Goal: Navigation & Orientation: Find specific page/section

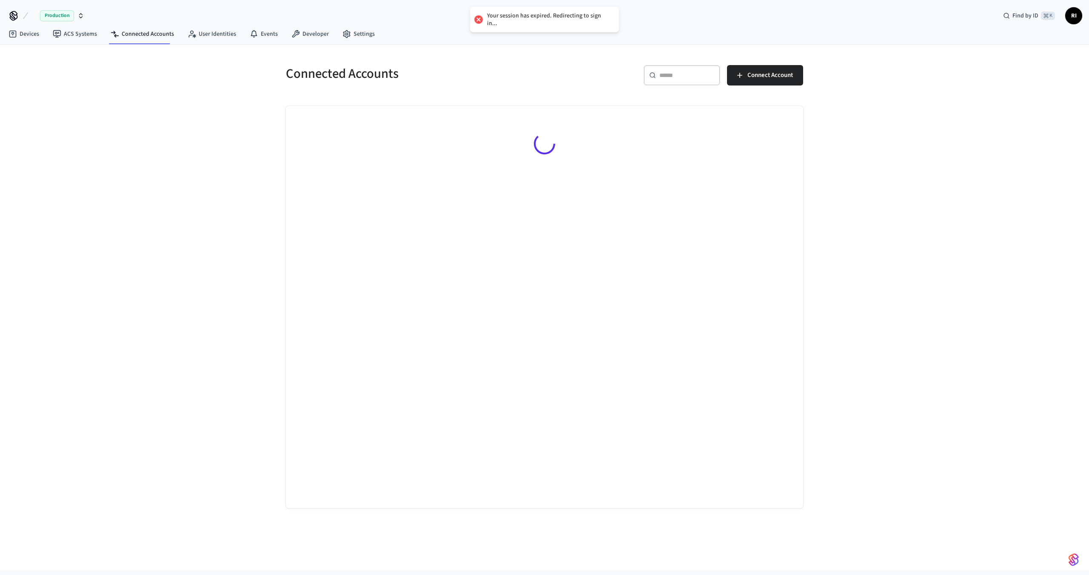
click at [52, 14] on span "Production" at bounding box center [57, 15] width 34 height 11
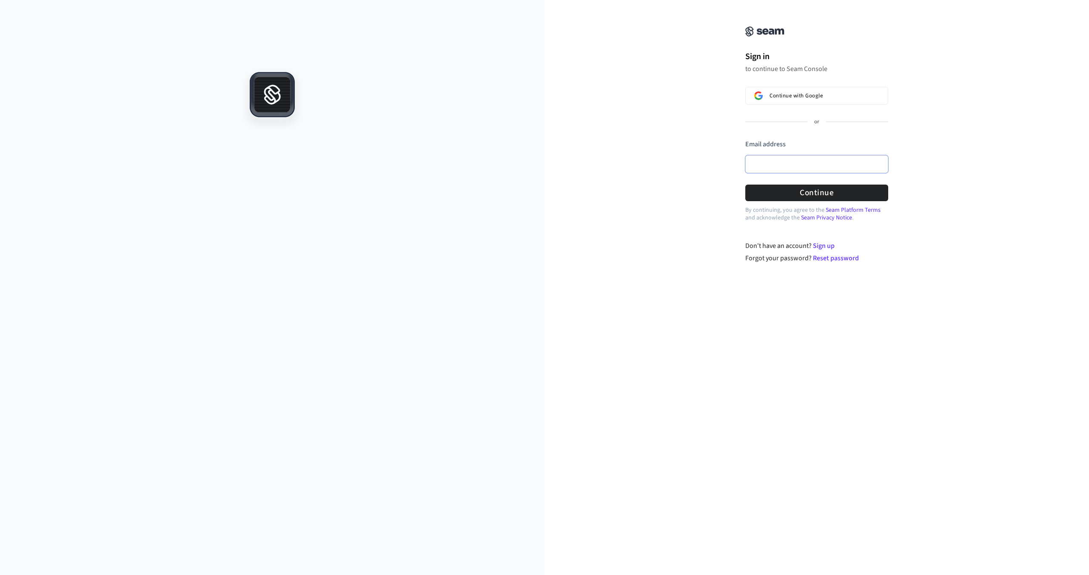
click at [813, 164] on input "Email address" at bounding box center [816, 164] width 143 height 18
click at [800, 98] on span "Continue with Google" at bounding box center [796, 95] width 53 height 7
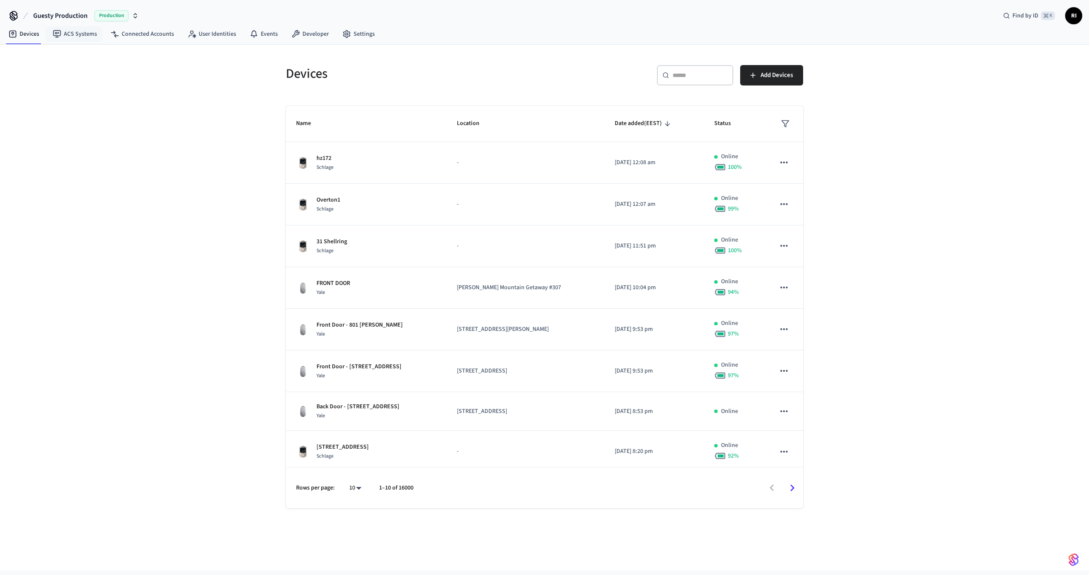
click at [75, 14] on span "Guesty Production" at bounding box center [60, 16] width 54 height 10
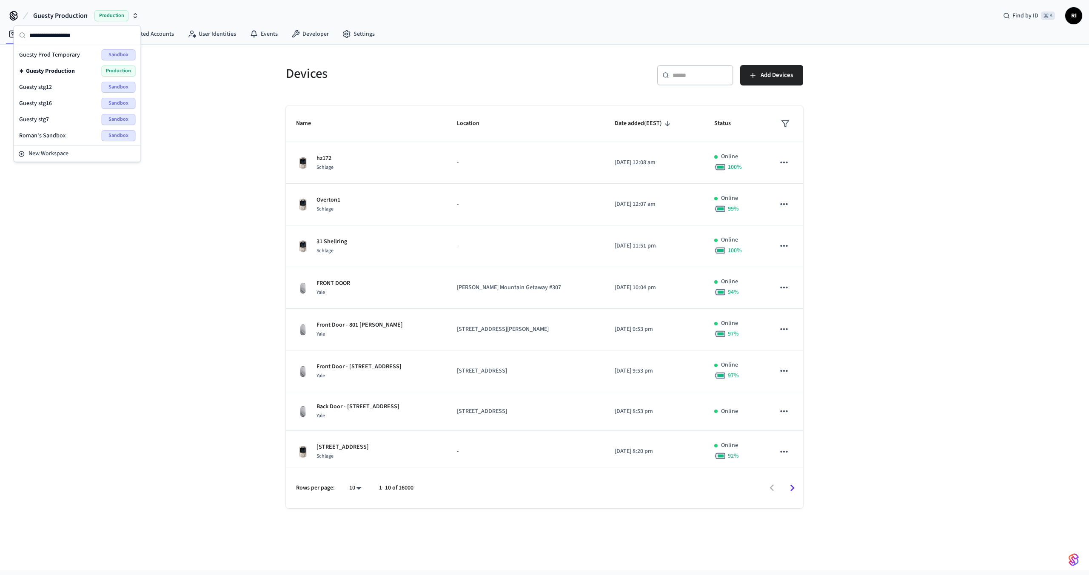
click at [72, 84] on div "Guesty stg12 Sandbox" at bounding box center [77, 87] width 117 height 11
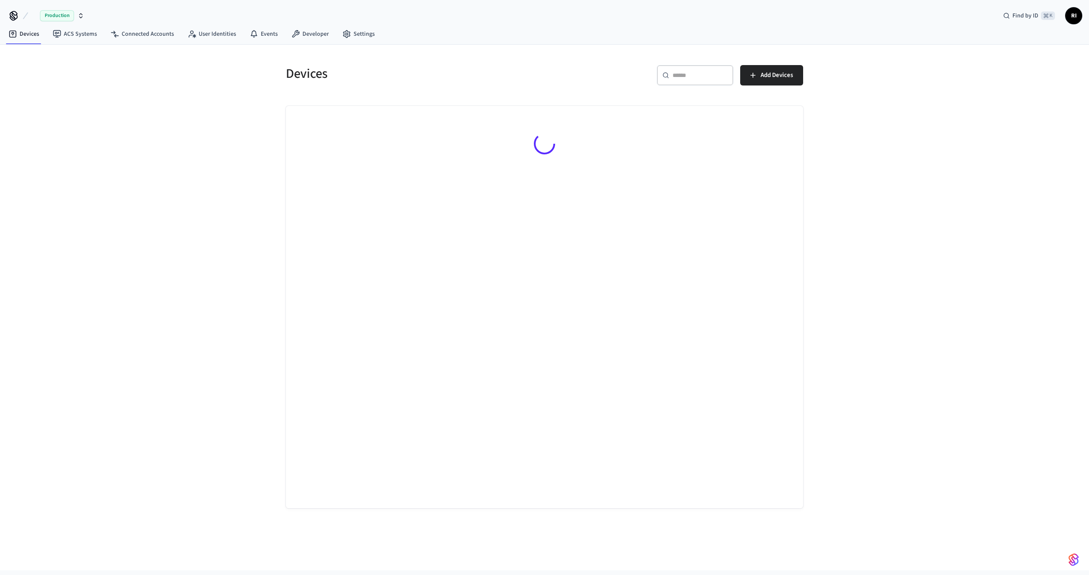
click at [62, 14] on span "Production" at bounding box center [57, 15] width 34 height 11
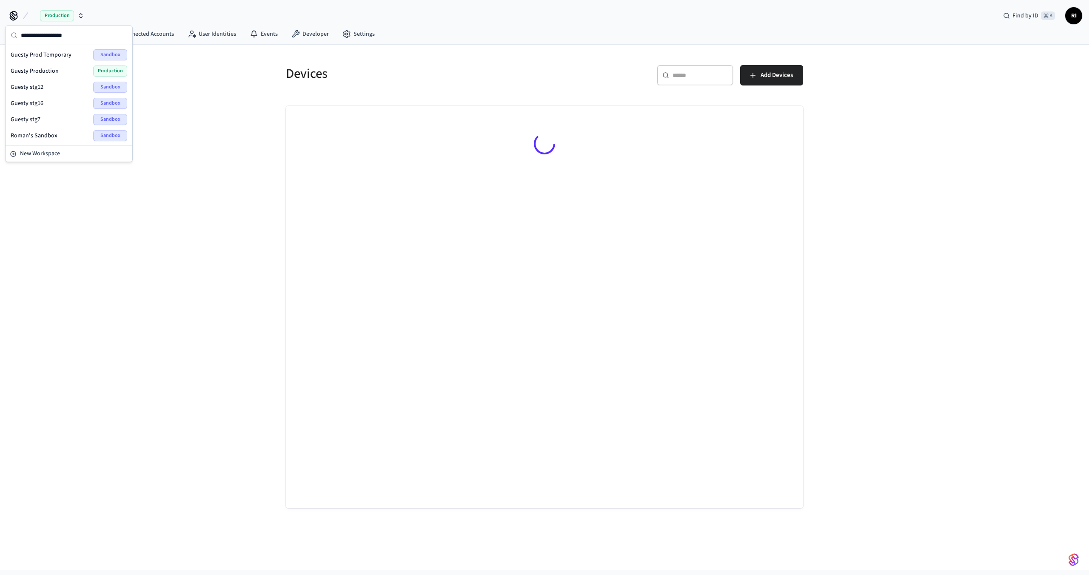
click at [70, 90] on div "Guesty stg12 Sandbox" at bounding box center [69, 87] width 117 height 11
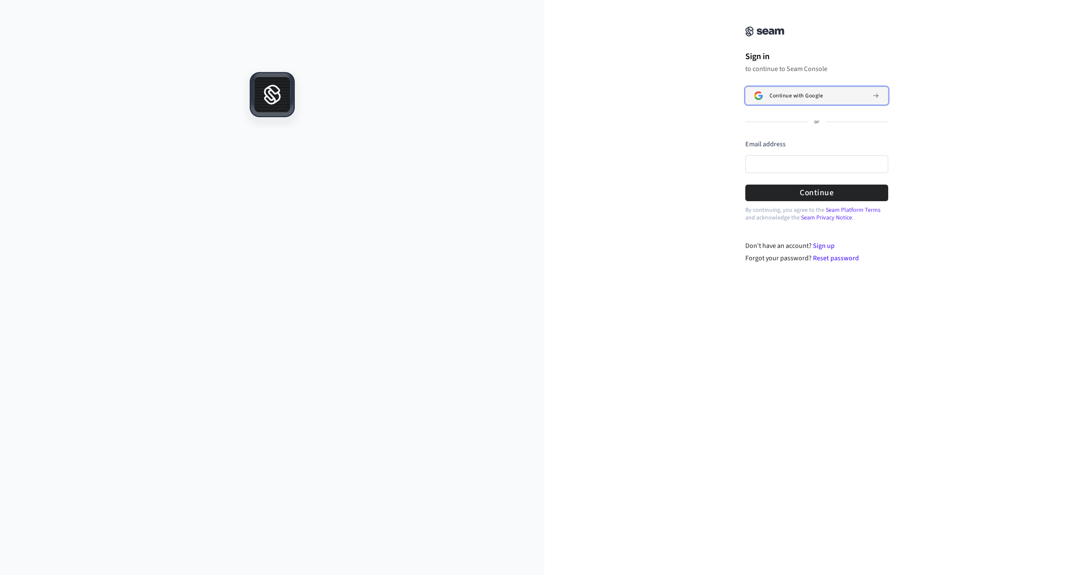
click at [801, 101] on button "Continue with Google" at bounding box center [816, 96] width 143 height 18
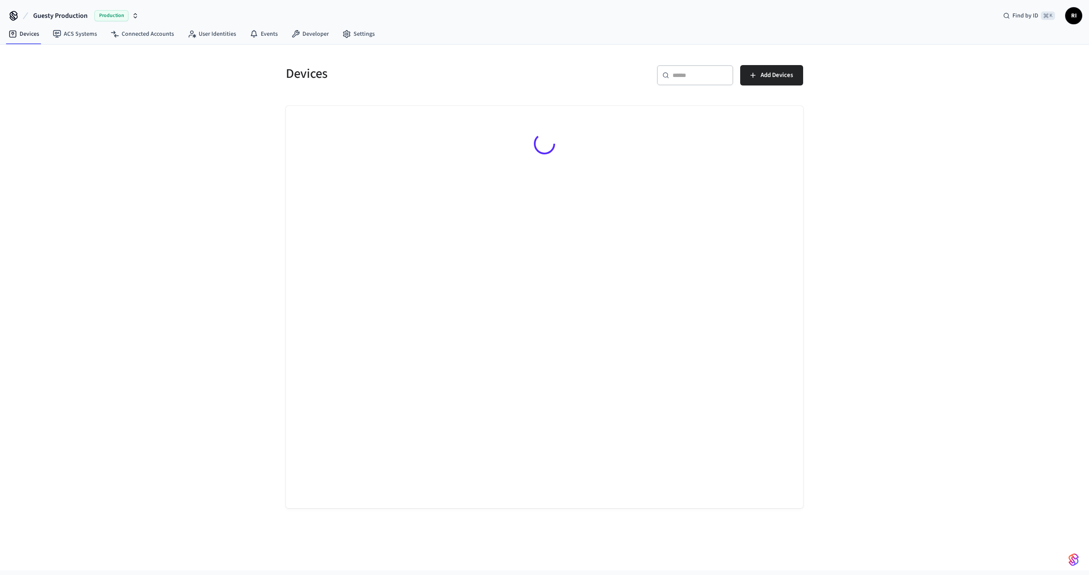
click at [66, 18] on span "Guesty Production" at bounding box center [60, 16] width 54 height 10
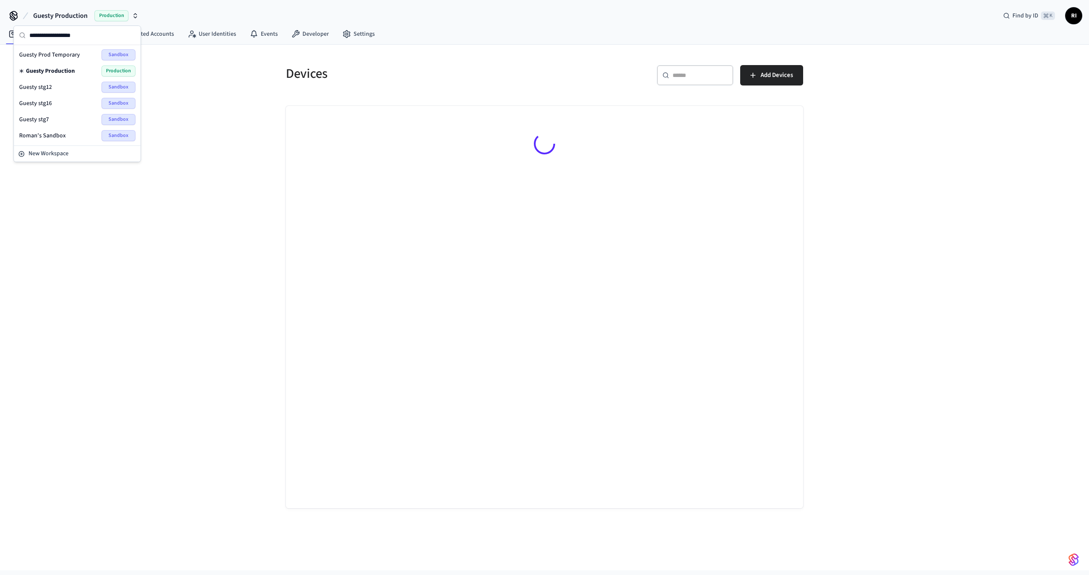
click at [74, 86] on div "Guesty stg12 Sandbox" at bounding box center [77, 87] width 117 height 11
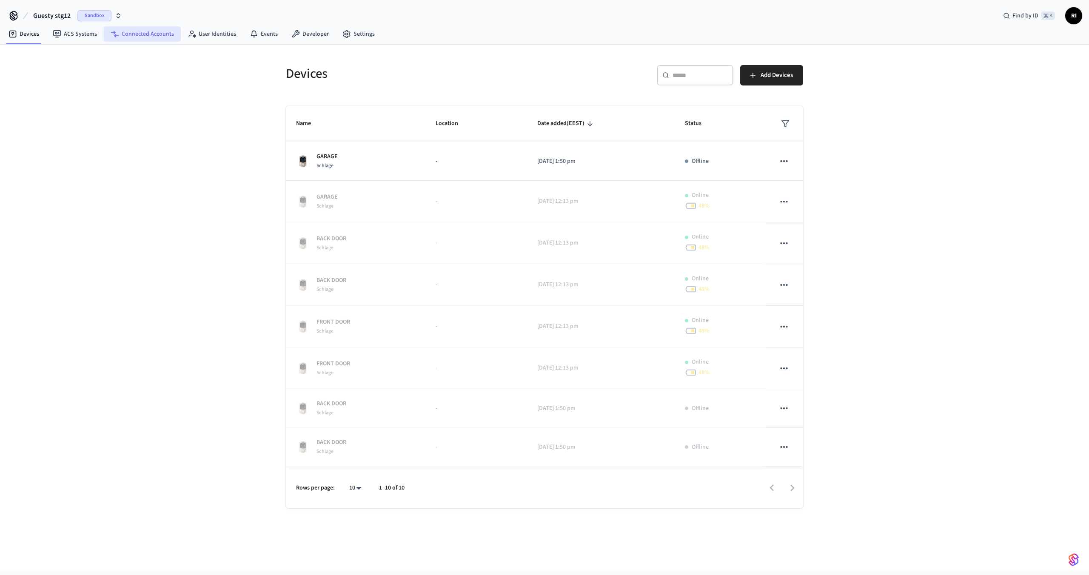
click at [155, 39] on link "Connected Accounts" at bounding box center [142, 33] width 77 height 15
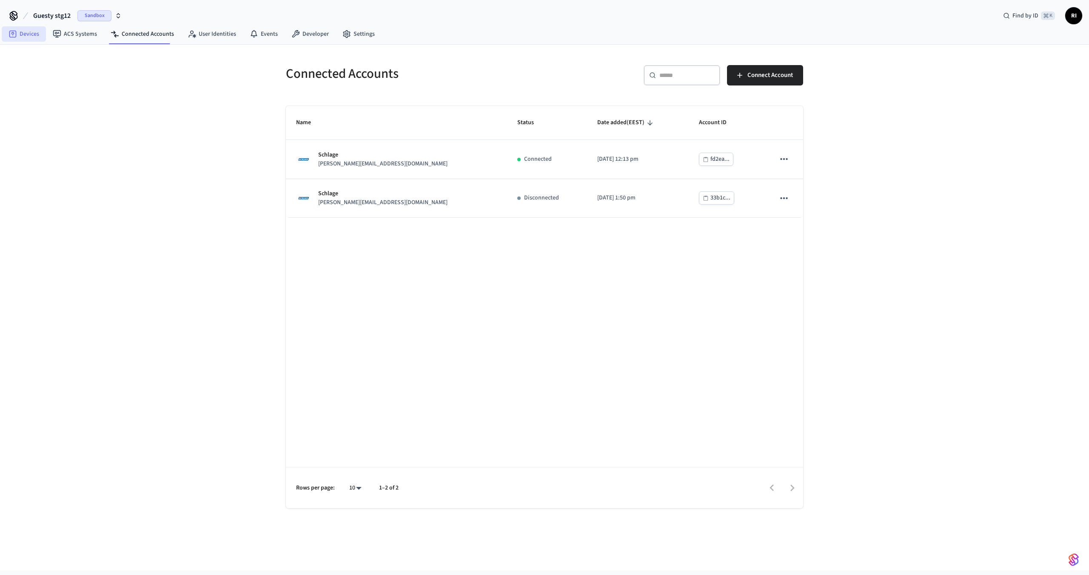
click at [32, 32] on link "Devices" at bounding box center [24, 33] width 44 height 15
